Goal: Task Accomplishment & Management: Use online tool/utility

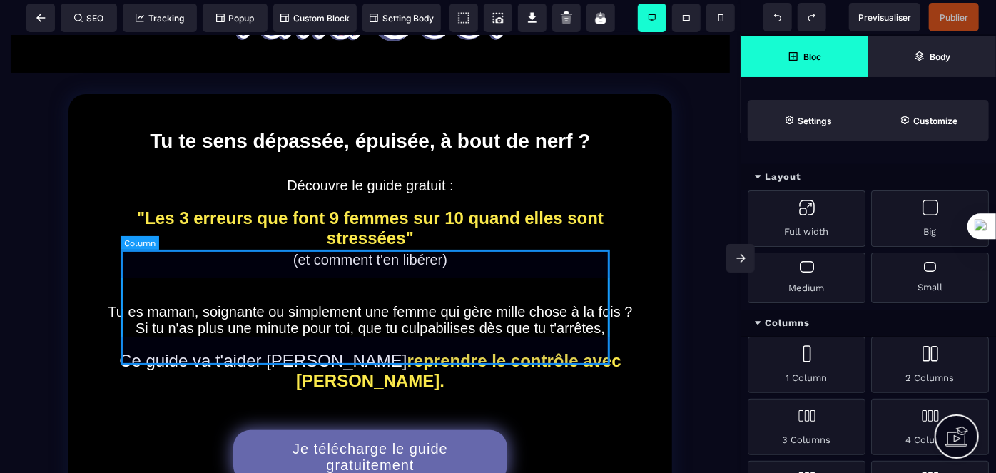
scroll to position [259, 0]
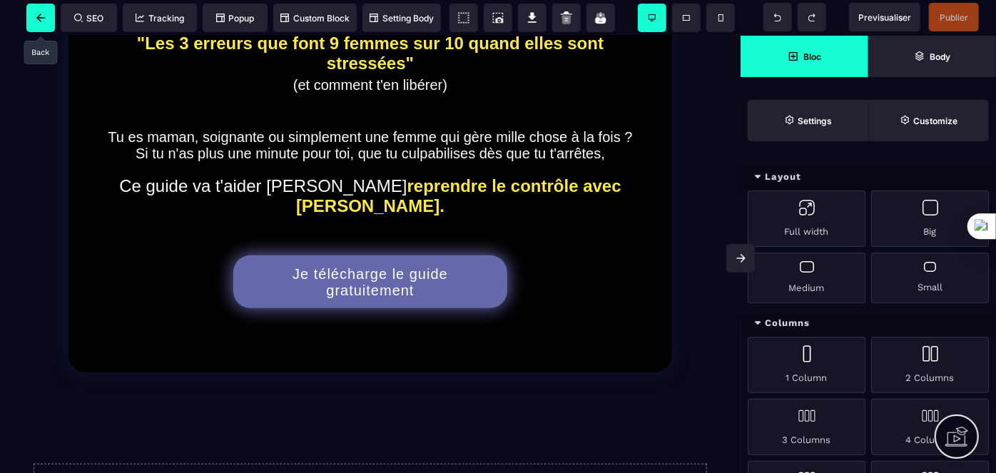
click at [40, 20] on icon at bounding box center [40, 18] width 9 height 9
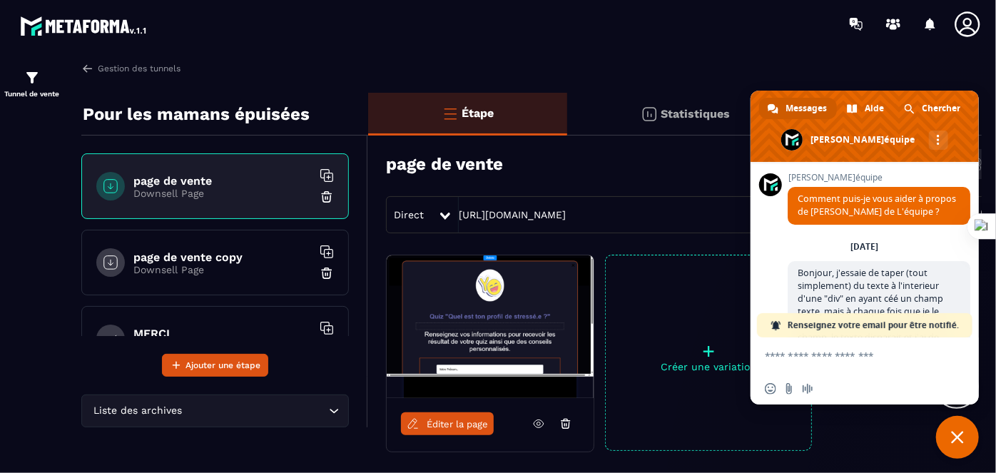
click at [844, 359] on textarea "Entrez votre message..." at bounding box center [850, 355] width 171 height 36
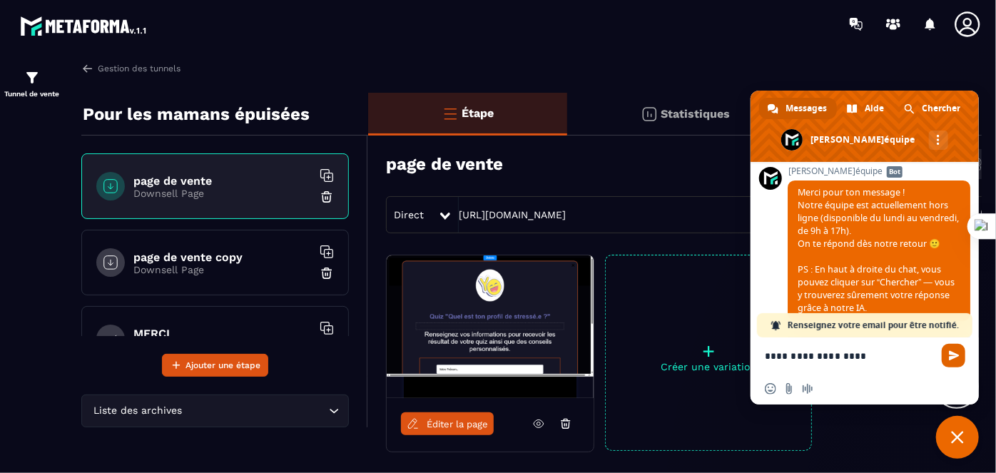
type textarea "**********"
click at [954, 357] on span "Envoyer" at bounding box center [954, 355] width 11 height 11
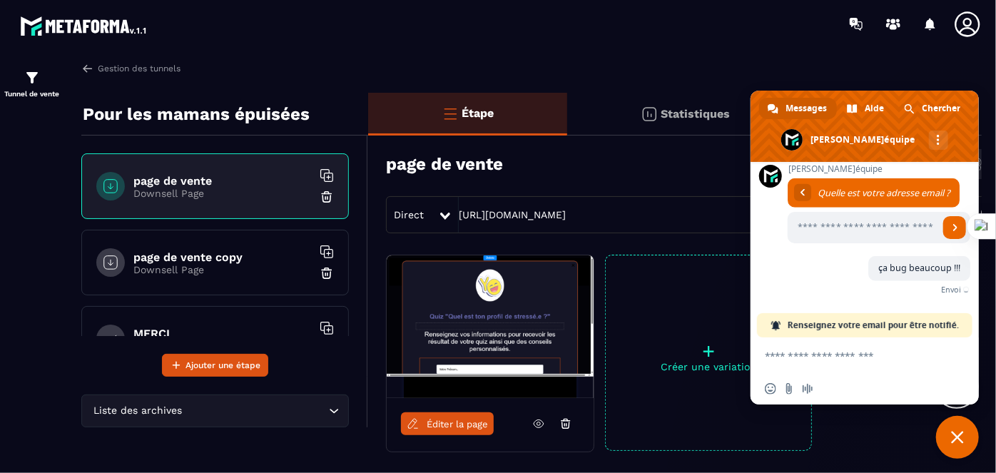
scroll to position [673, 0]
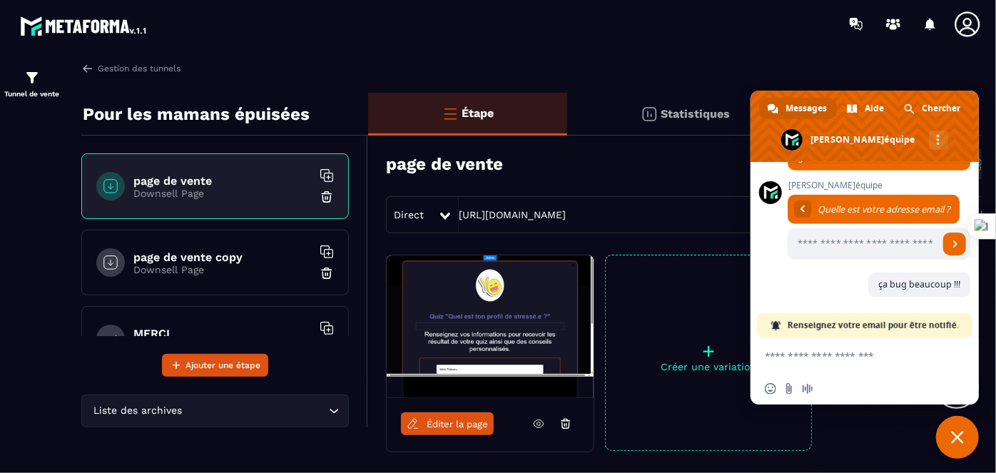
click at [446, 422] on span "Éditer la page" at bounding box center [457, 424] width 61 height 11
